Goal: Task Accomplishment & Management: Use online tool/utility

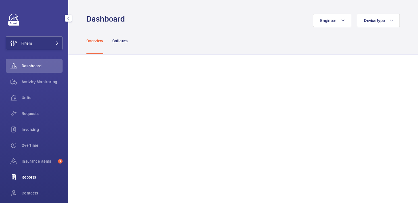
click at [33, 178] on span "Reports" at bounding box center [42, 177] width 41 height 6
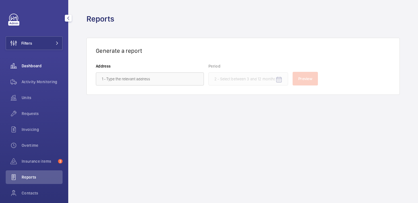
click at [34, 65] on span "Dashboard" at bounding box center [42, 66] width 41 height 6
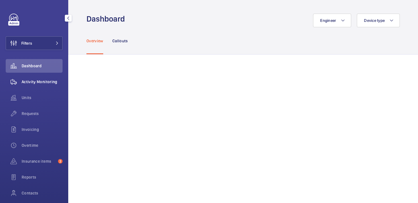
click at [35, 78] on div "Activity Monitoring" at bounding box center [34, 82] width 57 height 14
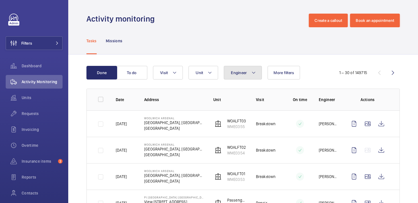
click at [251, 74] on mat-icon at bounding box center [253, 72] width 5 height 7
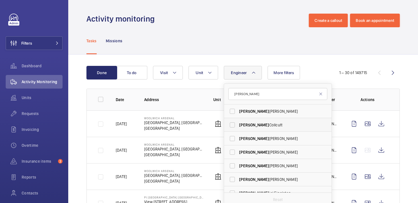
type input "[PERSON_NAME]"
click at [232, 122] on label "[PERSON_NAME]" at bounding box center [273, 125] width 99 height 14
click at [232, 122] on input "[PERSON_NAME]" at bounding box center [232, 124] width 11 height 11
checkbox input "true"
click at [295, 51] on div "Tasks Missions" at bounding box center [242, 40] width 313 height 27
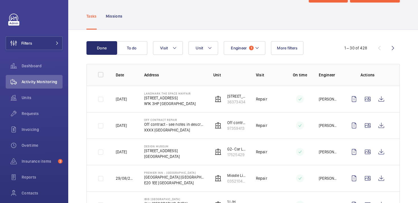
scroll to position [37, 0]
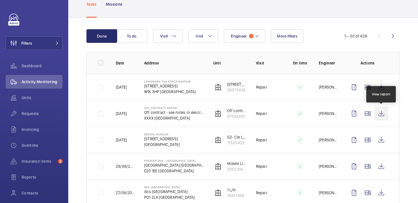
click at [381, 111] on wm-front-icon-button at bounding box center [381, 114] width 14 height 14
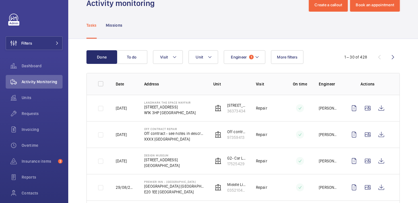
scroll to position [13, 0]
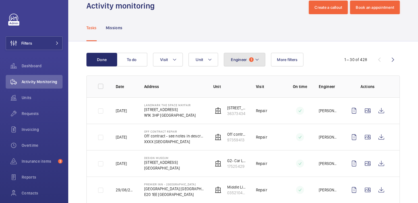
click at [247, 62] on button "Engineer 1" at bounding box center [244, 60] width 41 height 14
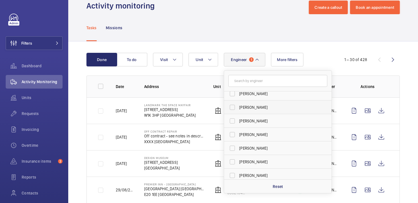
scroll to position [0, 0]
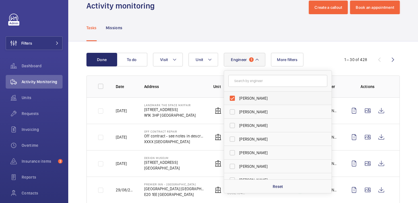
click at [238, 100] on label "[PERSON_NAME]" at bounding box center [273, 99] width 99 height 14
click at [238, 100] on input "[PERSON_NAME]" at bounding box center [232, 98] width 11 height 11
checkbox input "false"
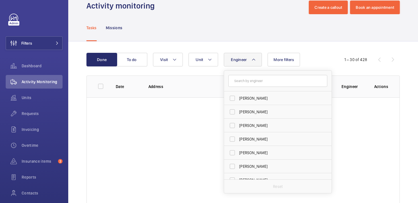
click at [138, 30] on div "Tasks Missions" at bounding box center [242, 27] width 313 height 27
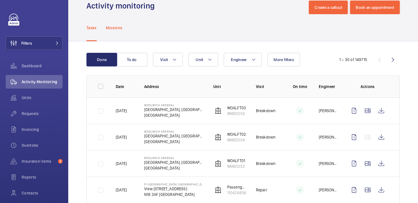
click at [117, 30] on p "Missions" at bounding box center [114, 28] width 17 height 6
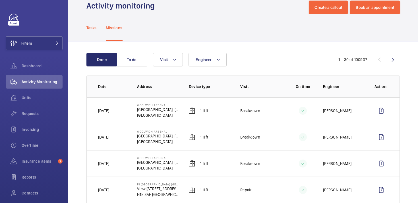
click at [95, 29] on p "Tasks" at bounding box center [91, 28] width 10 height 6
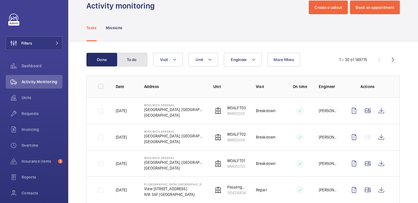
click at [135, 65] on button "To do" at bounding box center [132, 60] width 31 height 14
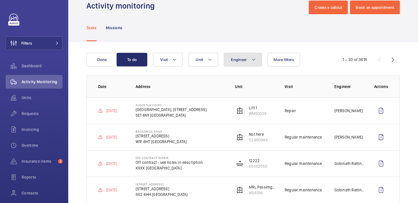
click at [239, 63] on button "Engineer" at bounding box center [243, 60] width 38 height 14
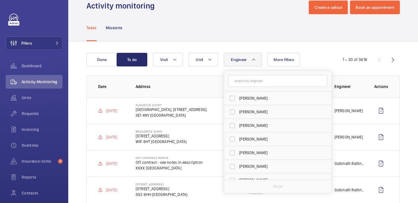
click at [250, 84] on input "text" at bounding box center [277, 81] width 99 height 12
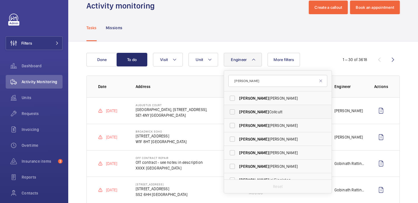
type input "[PERSON_NAME]"
click at [235, 113] on label "[PERSON_NAME]" at bounding box center [273, 112] width 99 height 14
click at [235, 113] on input "[PERSON_NAME]" at bounding box center [232, 111] width 11 height 11
checkbox input "true"
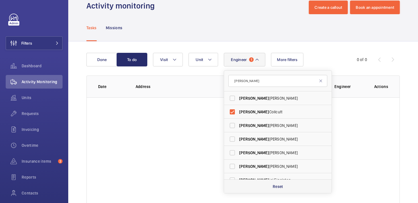
click at [275, 188] on p "Reset" at bounding box center [278, 187] width 11 height 6
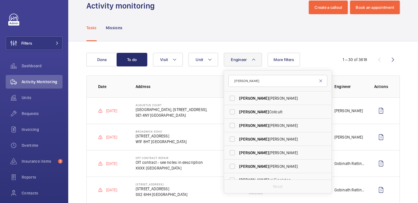
click at [321, 81] on mat-icon at bounding box center [320, 81] width 5 height 5
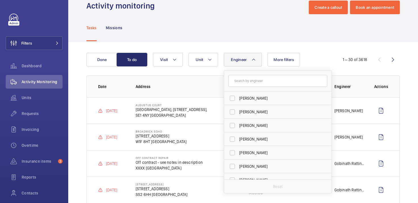
click at [149, 40] on div "Tasks Missions" at bounding box center [242, 27] width 313 height 27
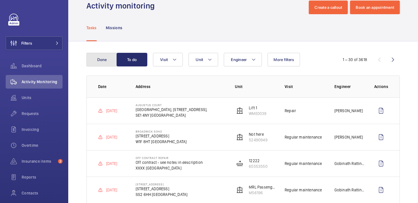
click at [107, 59] on button "Done" at bounding box center [101, 60] width 31 height 14
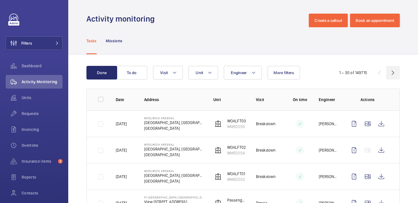
click at [393, 76] on wm-front-icon-button at bounding box center [393, 73] width 14 height 14
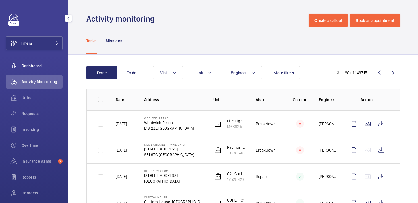
click at [46, 69] on div "Dashboard" at bounding box center [34, 66] width 57 height 14
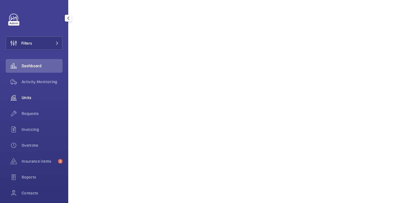
click at [30, 94] on div "Units" at bounding box center [34, 98] width 57 height 14
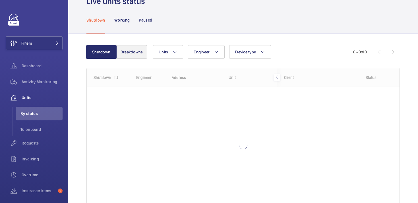
scroll to position [14, 0]
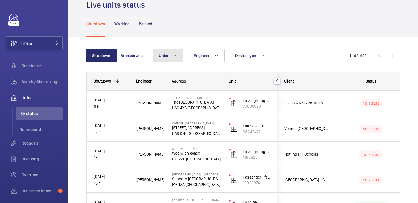
click at [174, 55] on mat-icon at bounding box center [175, 55] width 5 height 7
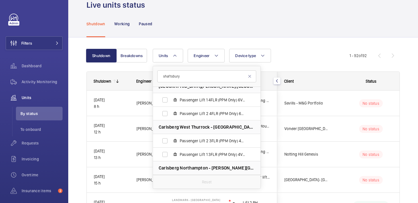
scroll to position [348, 0]
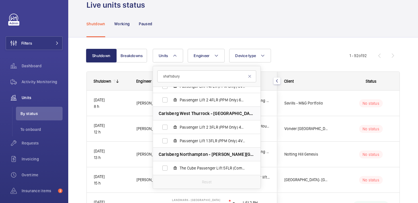
type input "shaftsbury"
click at [296, 13] on div "Shutdown Working Paused" at bounding box center [242, 23] width 313 height 27
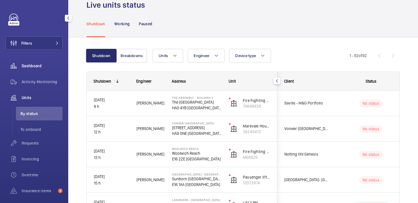
click at [32, 60] on div "Dashboard" at bounding box center [34, 66] width 57 height 14
